Goal: Transaction & Acquisition: Obtain resource

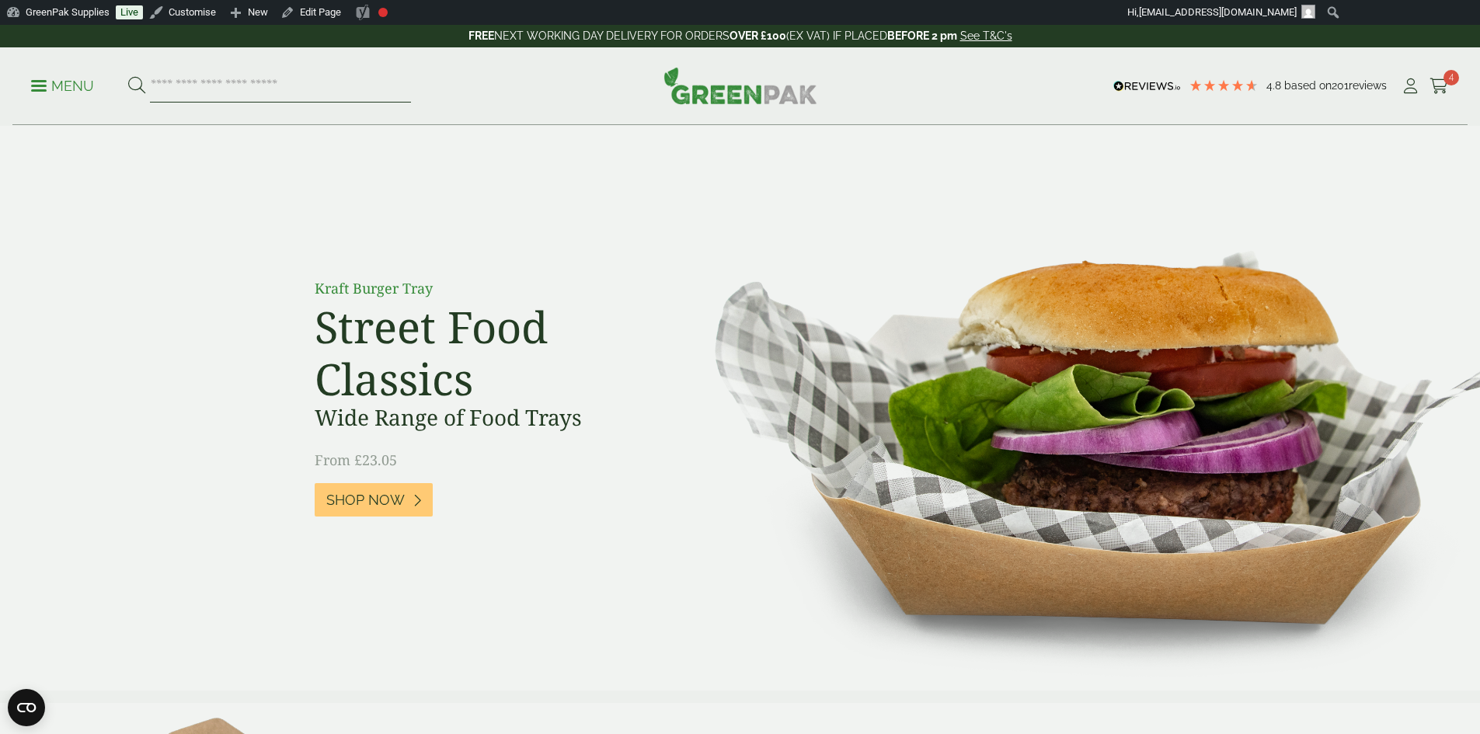
drag, startPoint x: 0, startPoint y: 0, endPoint x: 228, endPoint y: 78, distance: 241.6
click at [229, 79] on input "search" at bounding box center [280, 86] width 261 height 33
type input "**********"
click at [128, 76] on button at bounding box center [136, 86] width 17 height 20
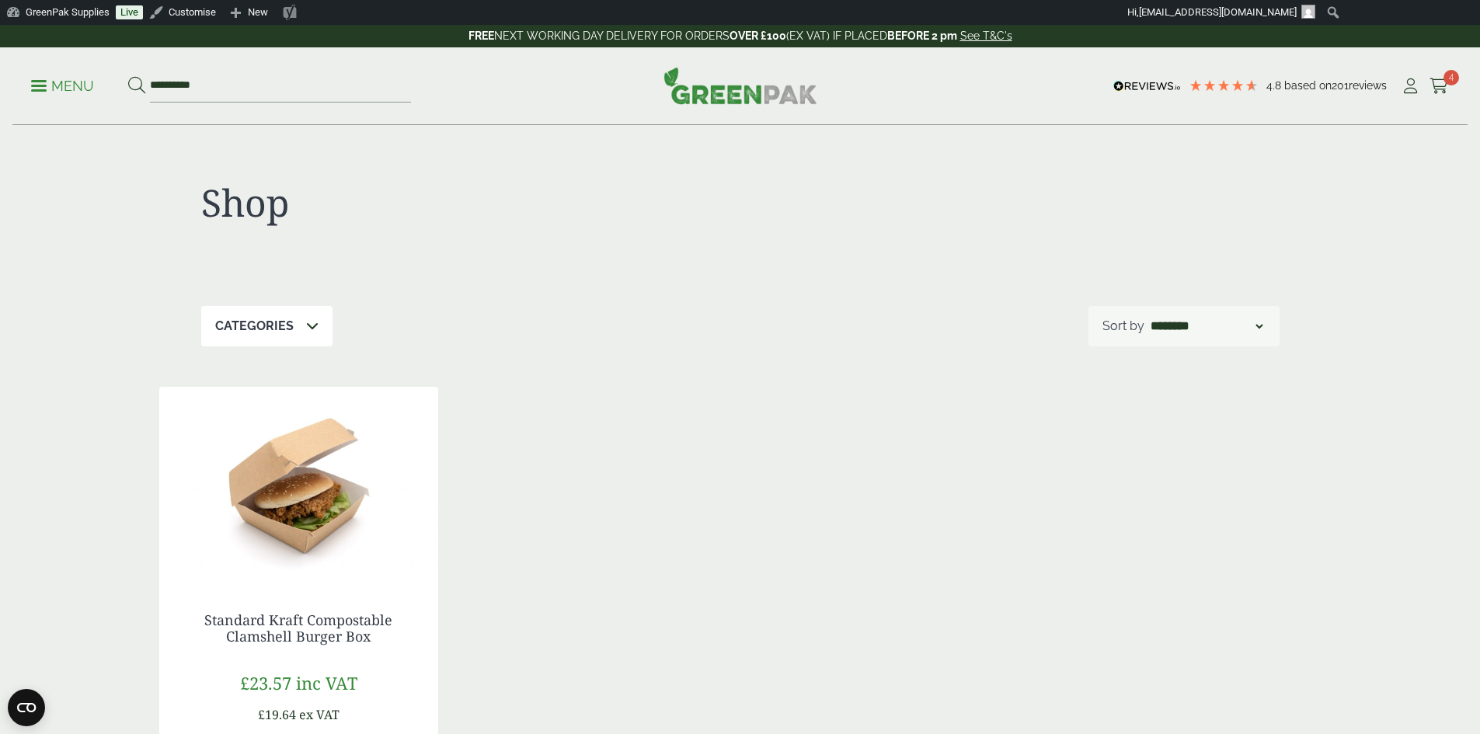
click at [270, 483] on img at bounding box center [298, 484] width 279 height 194
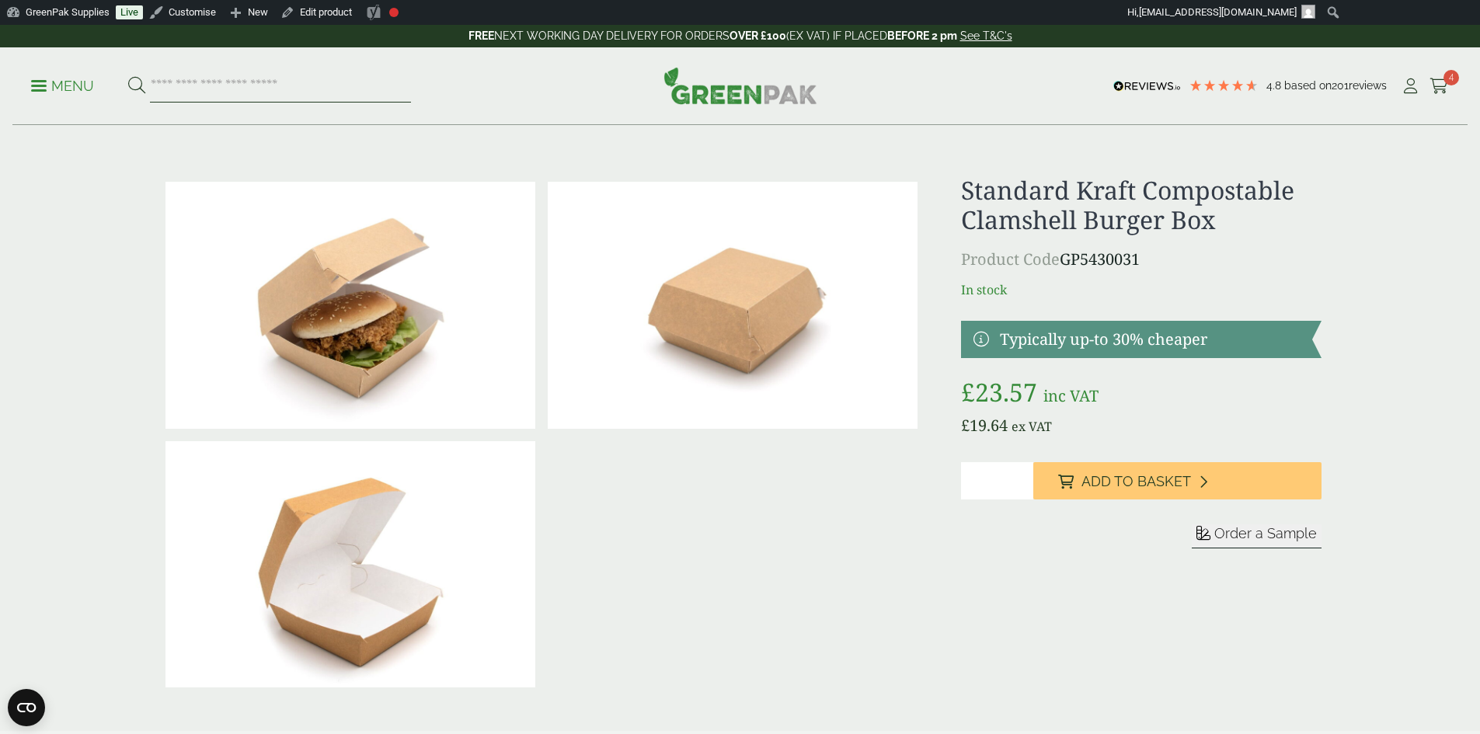
click at [203, 78] on input "search" at bounding box center [280, 86] width 261 height 33
type input "*********"
click at [128, 76] on button at bounding box center [136, 86] width 17 height 20
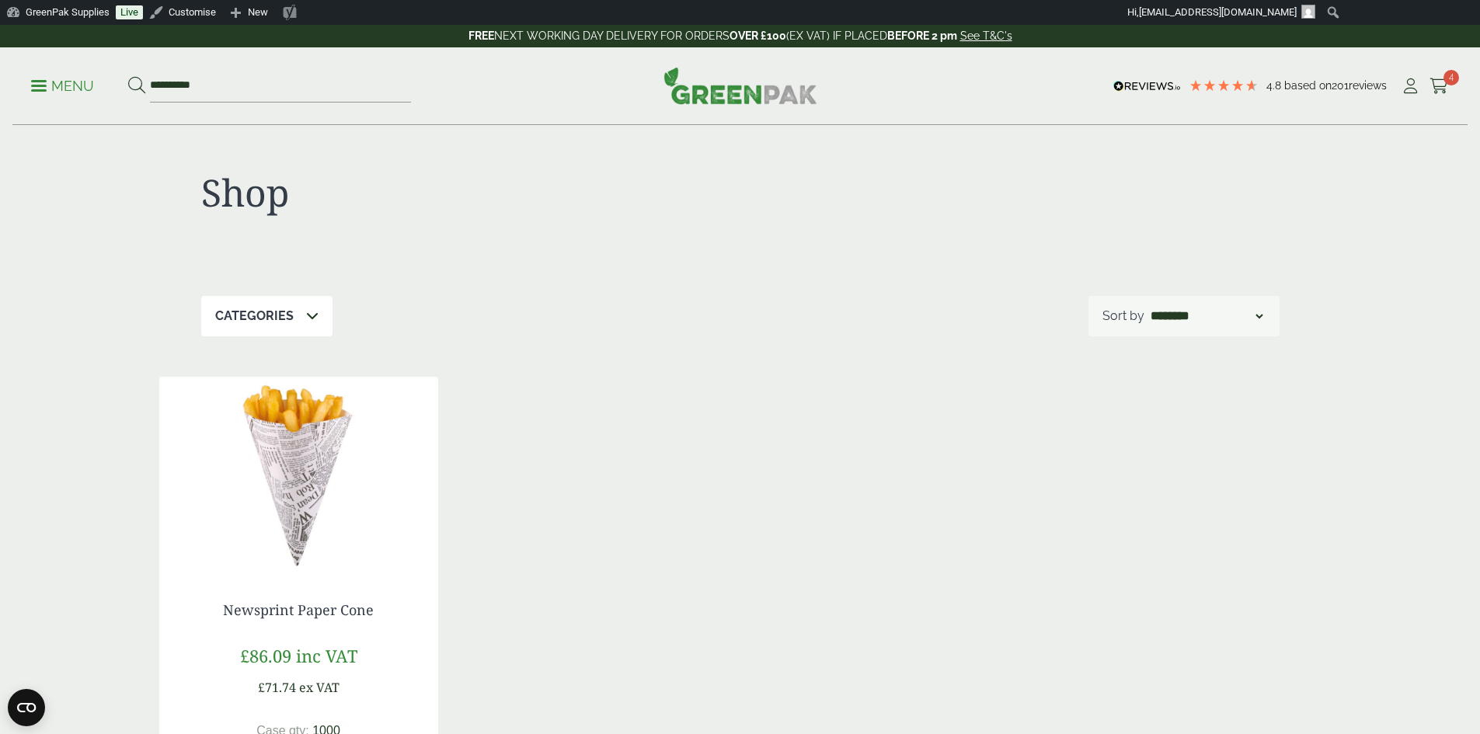
scroll to position [155, 0]
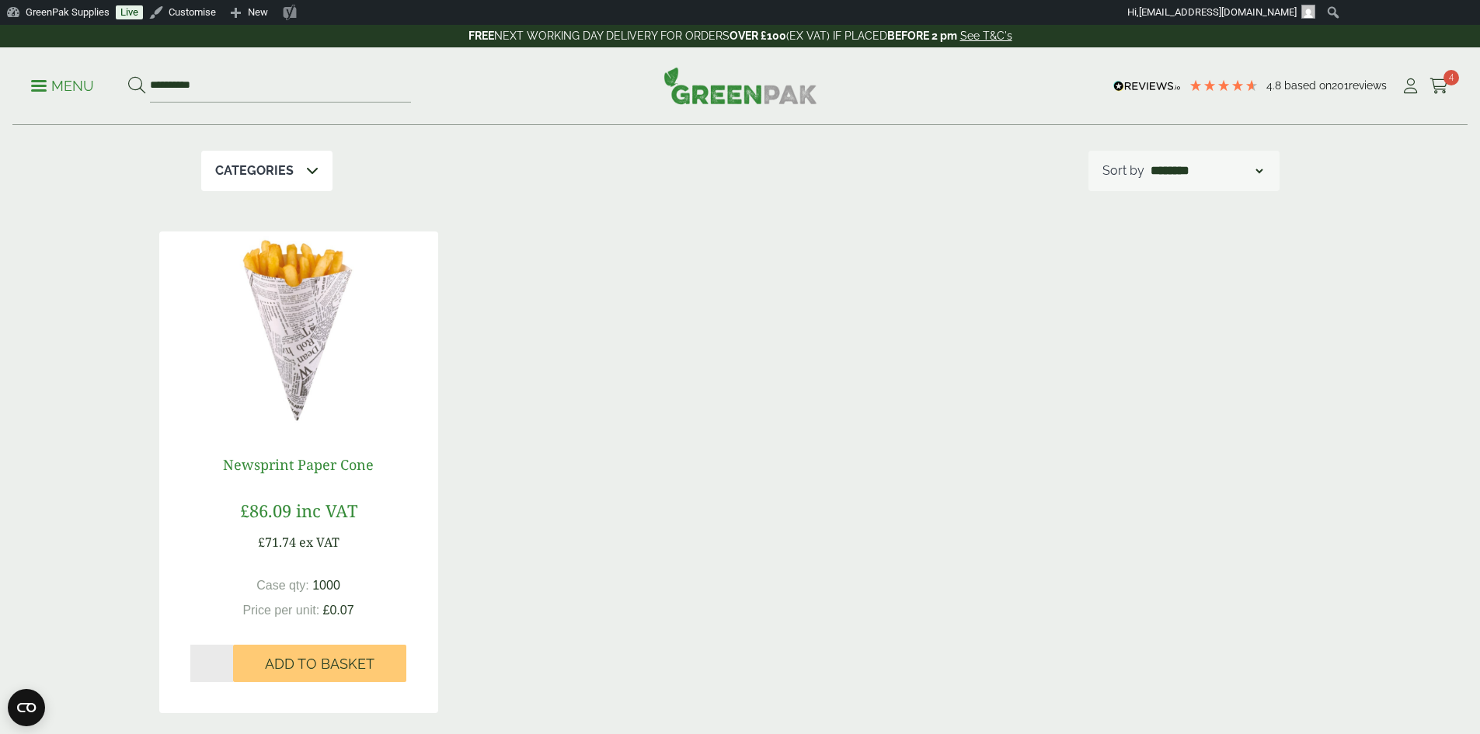
click at [295, 470] on link "Newsprint Paper Cone" at bounding box center [298, 464] width 151 height 19
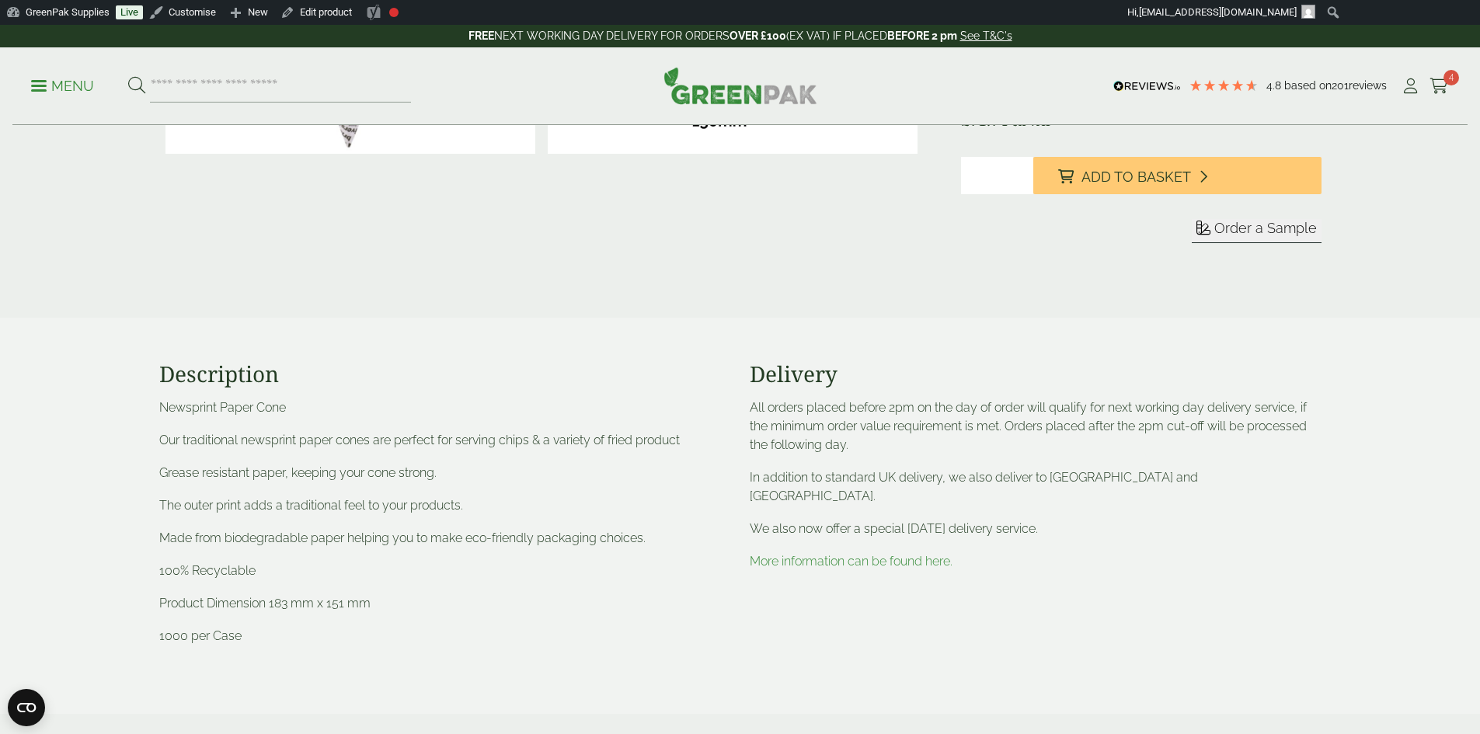
scroll to position [311, 0]
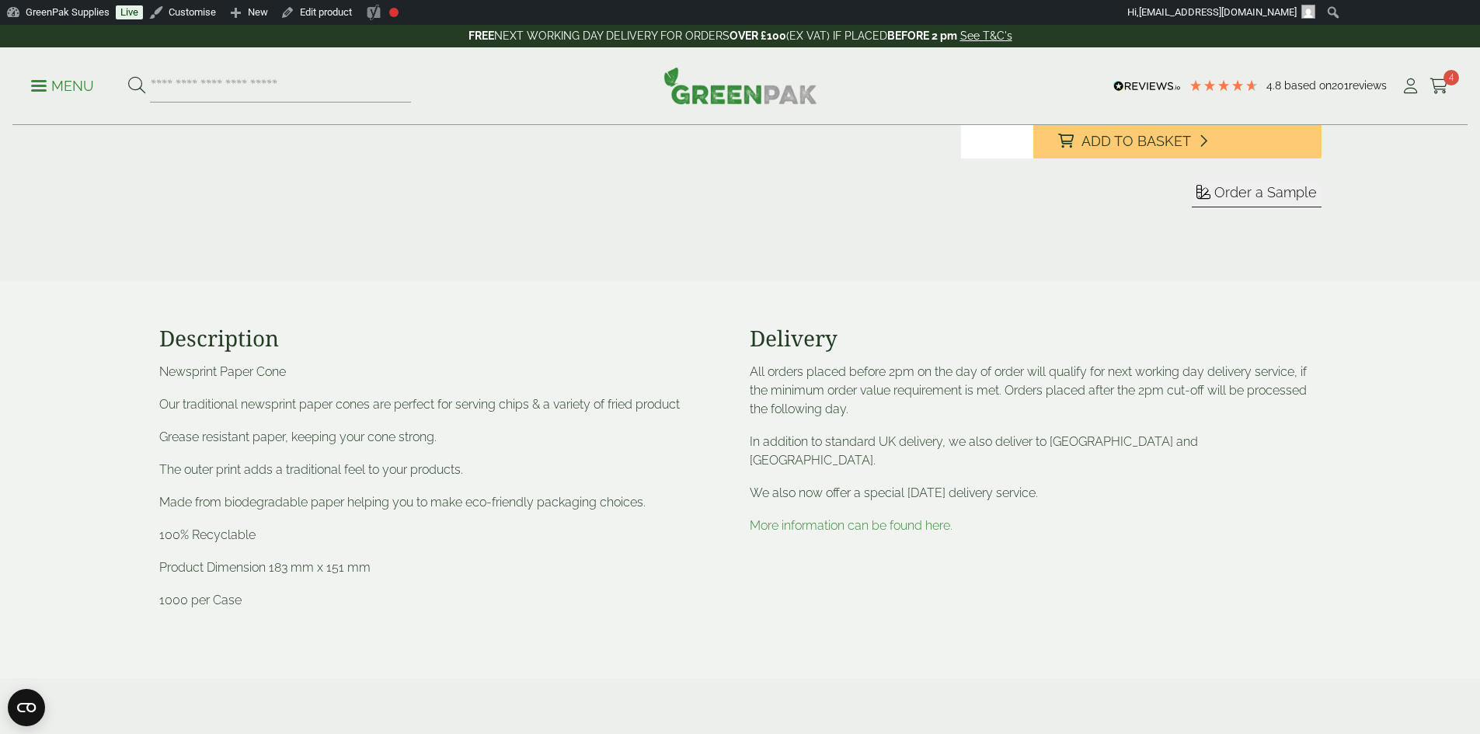
click at [266, 573] on p "Product Dimension 183 mm x 151 mm" at bounding box center [445, 568] width 572 height 19
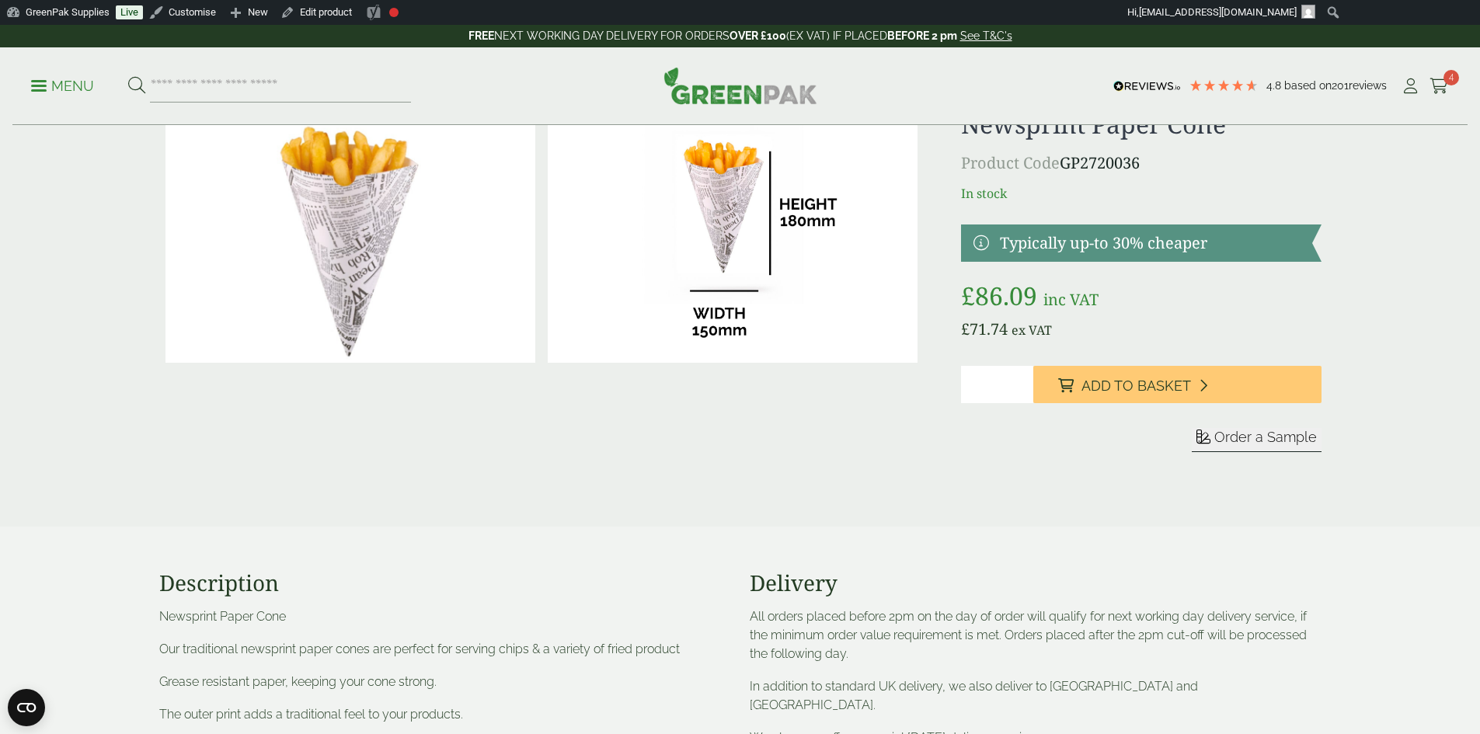
scroll to position [0, 0]
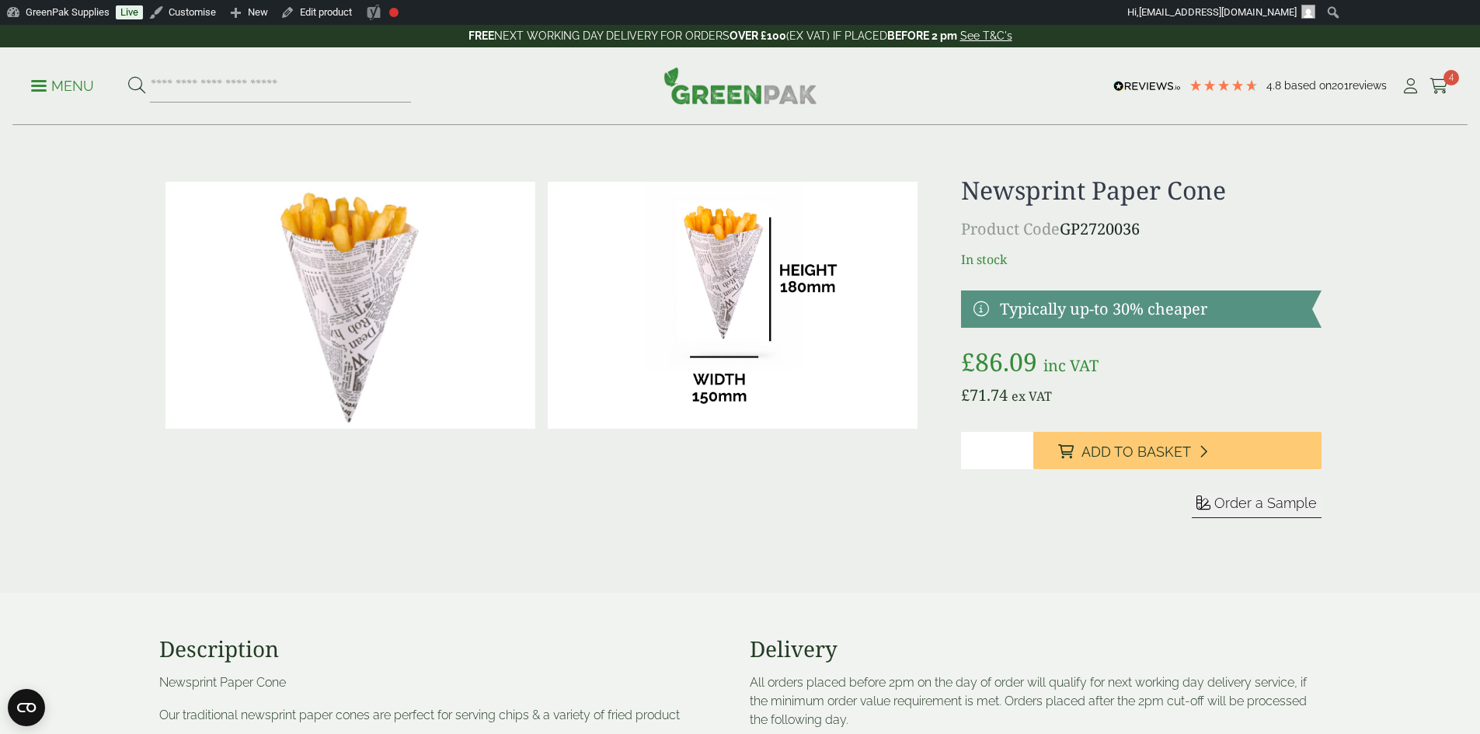
click at [1257, 511] on span "Order a Sample" at bounding box center [1266, 503] width 103 height 16
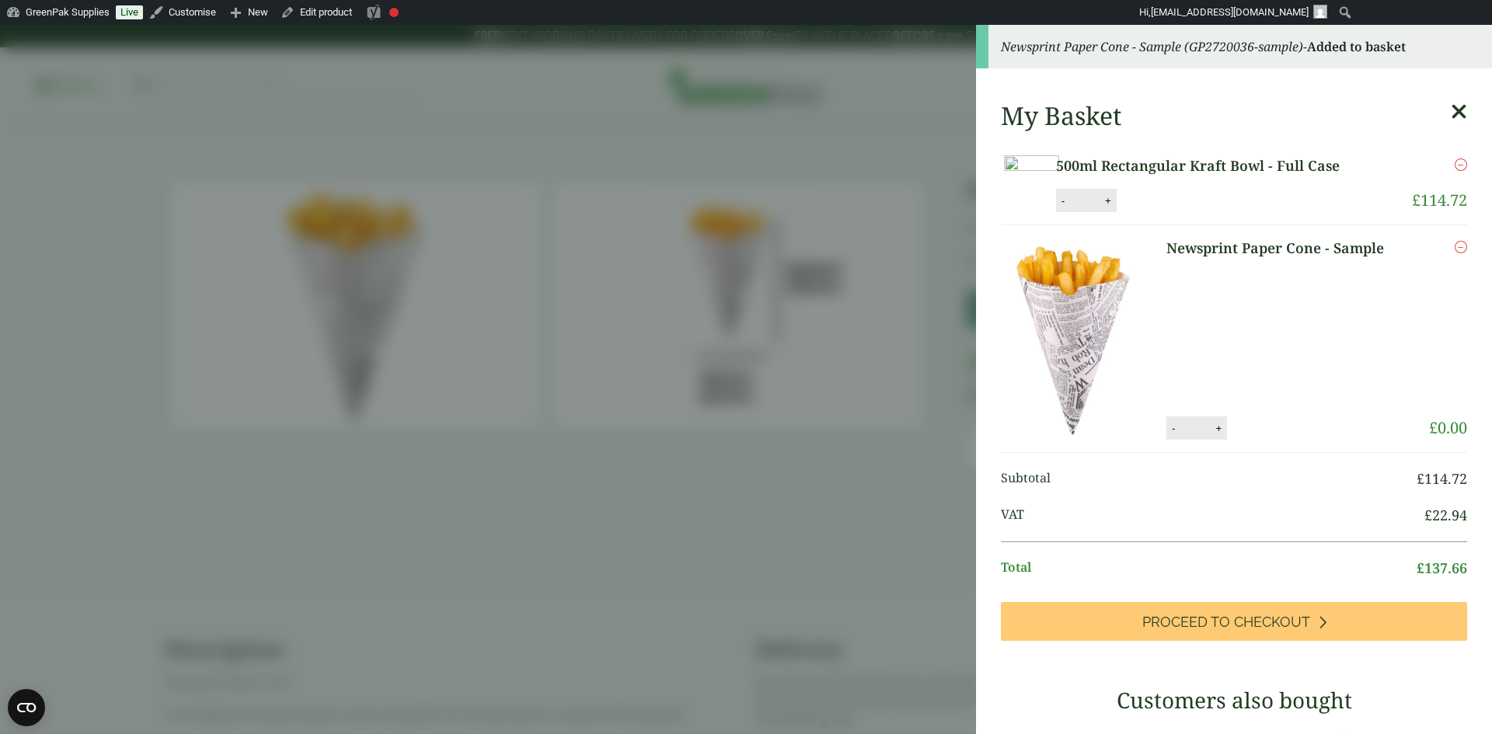
click at [1455, 167] on icon "Remove this item" at bounding box center [1461, 165] width 12 height 12
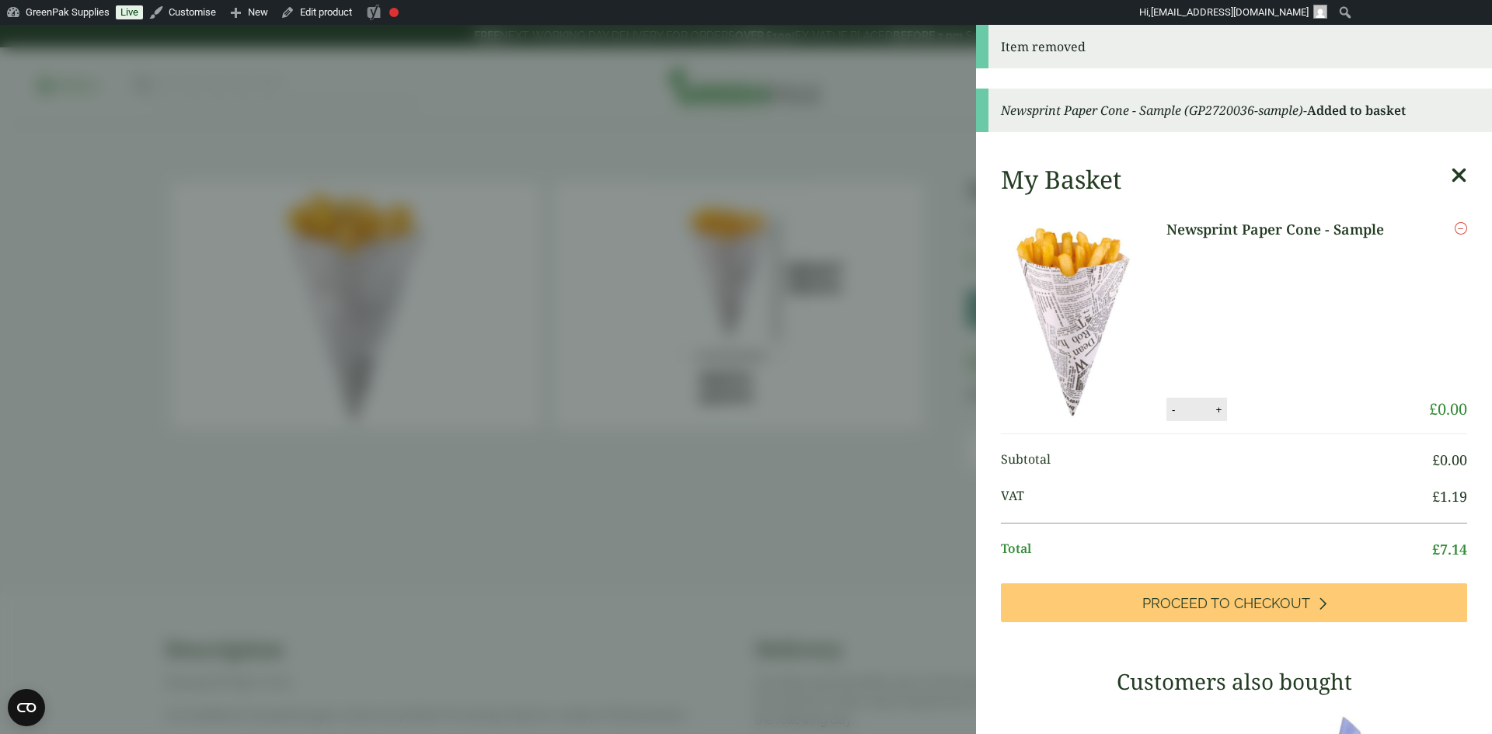
click at [794, 509] on aside "Item removed Newsprint Paper Cone - Sample (GP2720036-sample) - Added to basket…" at bounding box center [746, 379] width 1492 height 709
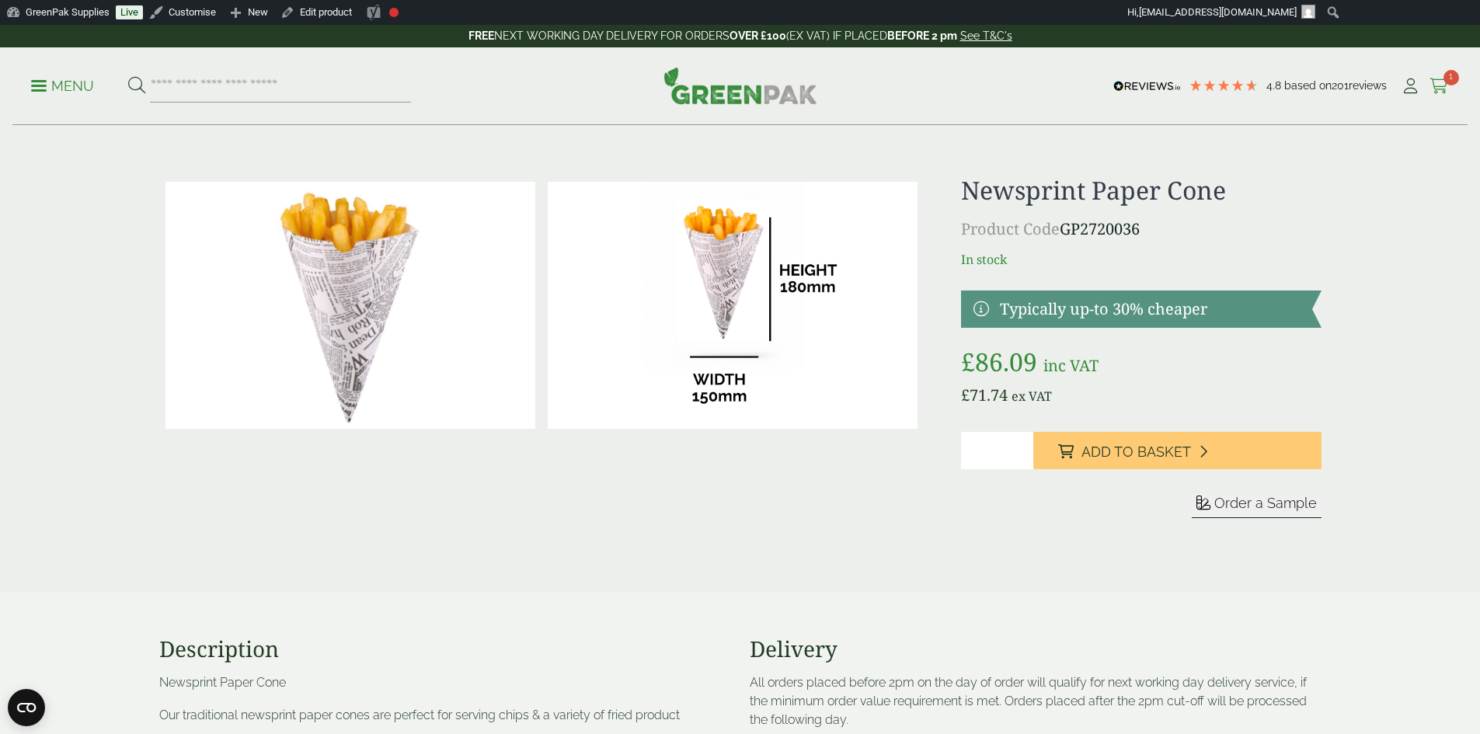
click at [1439, 85] on icon at bounding box center [1439, 86] width 19 height 16
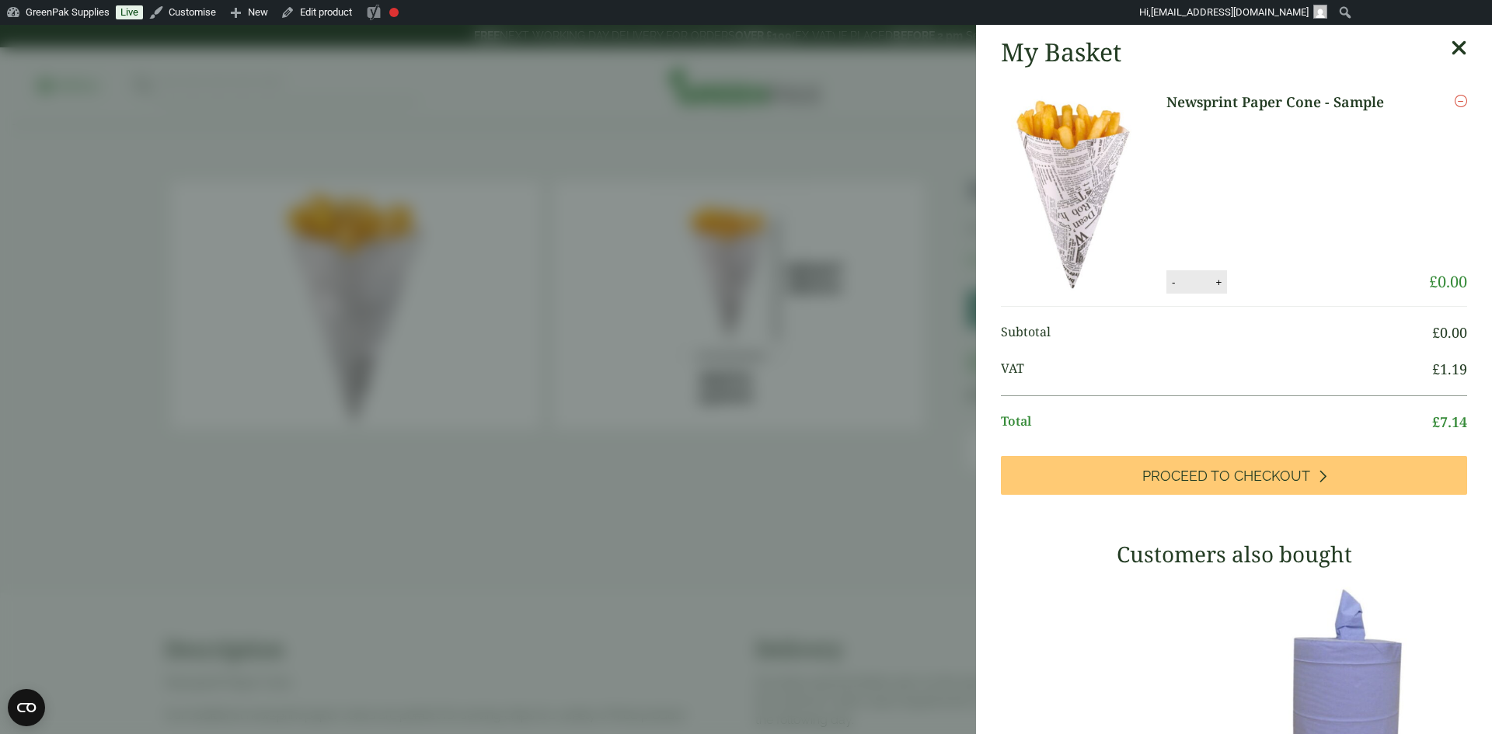
click at [849, 511] on aside "My Basket Newsprint Paper Cone - Sample Newsprint Paper Cone - Sample quantity …" at bounding box center [746, 379] width 1492 height 709
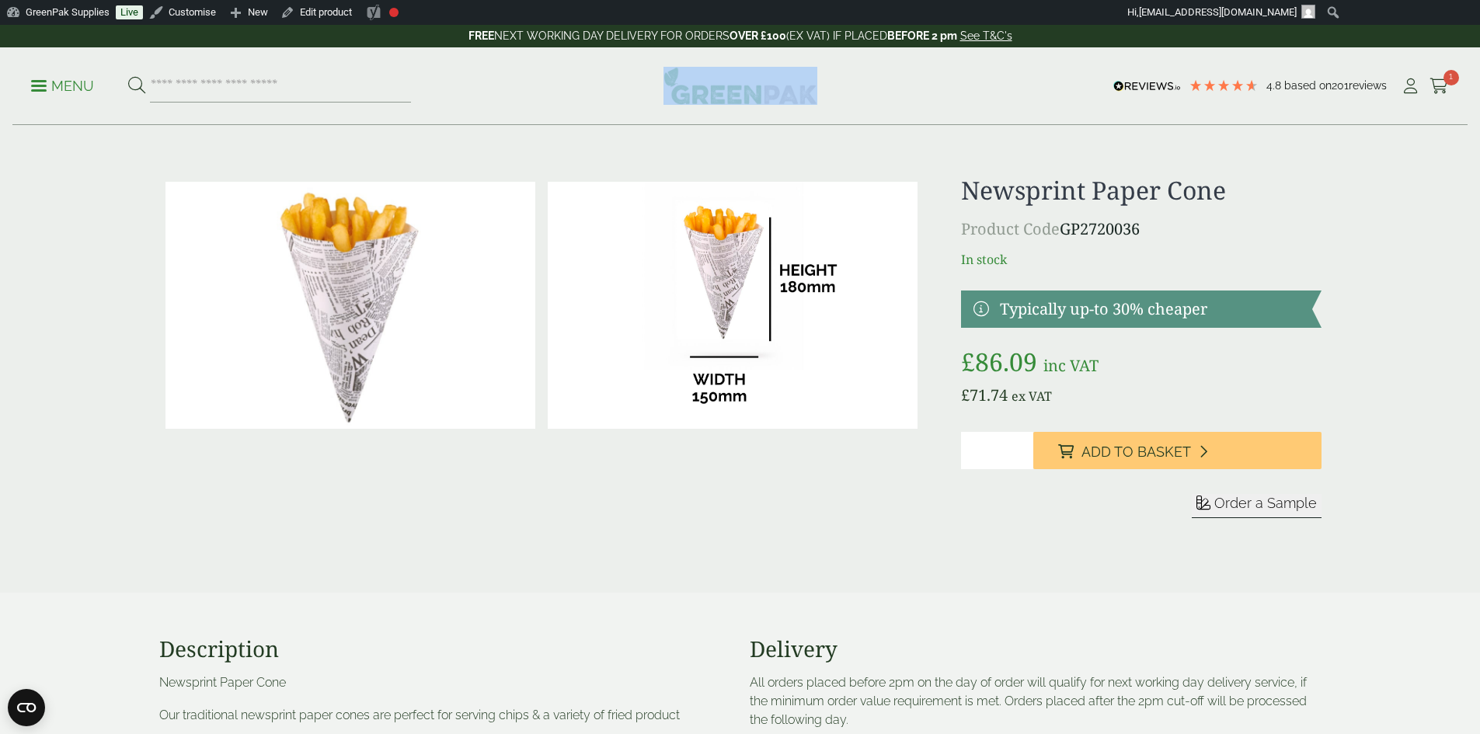
drag, startPoint x: 839, startPoint y: 92, endPoint x: 695, endPoint y: 88, distance: 144.6
click at [695, 88] on div "Menu 4.8 Based on 201 reviews My Account 1" at bounding box center [740, 86] width 1456 height 78
click at [859, 87] on div "Menu 4.8 Based on 201 reviews My Account 1" at bounding box center [740, 86] width 1456 height 78
drag, startPoint x: 838, startPoint y: 97, endPoint x: 776, endPoint y: 95, distance: 61.4
click at [776, 95] on div "Menu 4.8 Based on 201 reviews My Account 1" at bounding box center [740, 86] width 1456 height 78
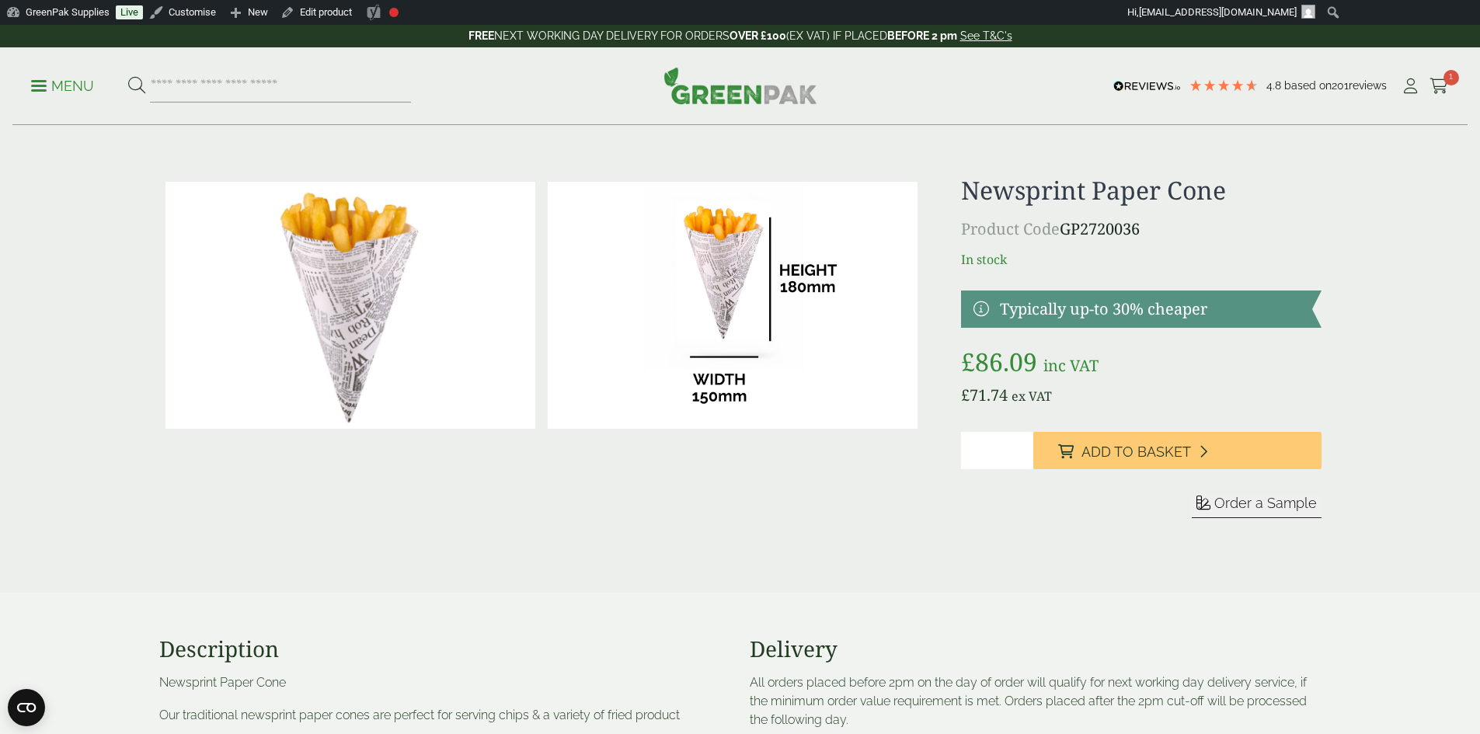
drag, startPoint x: 825, startPoint y: 101, endPoint x: 793, endPoint y: 102, distance: 31.9
click at [793, 102] on div "Menu 4.8 Based on 201 reviews My Account 1" at bounding box center [740, 86] width 1456 height 78
drag, startPoint x: 826, startPoint y: 99, endPoint x: 640, endPoint y: 95, distance: 185.8
click at [647, 95] on div "Menu 4.8 Based on 201 reviews My Account 1" at bounding box center [740, 86] width 1456 height 78
click at [410, 92] on input "search" at bounding box center [280, 86] width 261 height 33
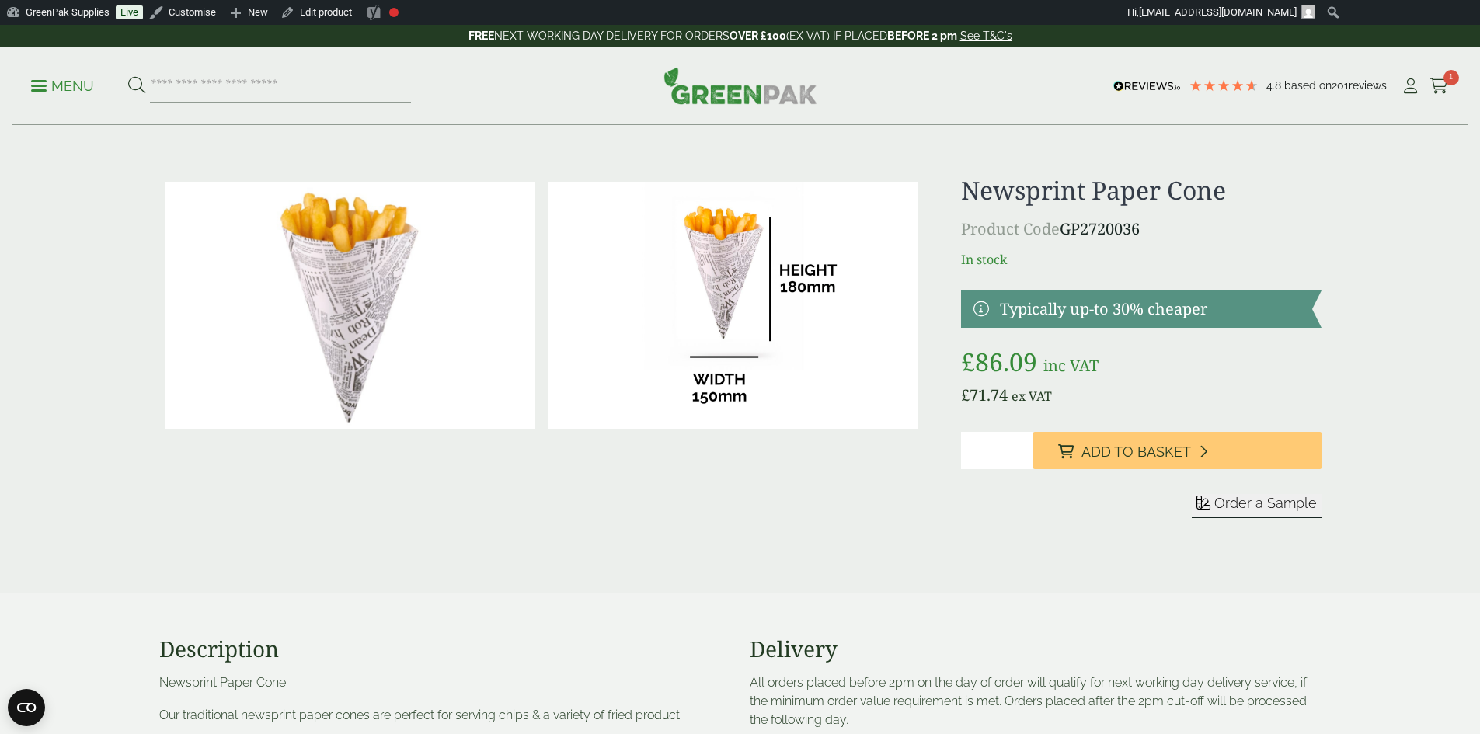
click at [743, 89] on img at bounding box center [741, 85] width 154 height 37
